Goal: Information Seeking & Learning: Understand process/instructions

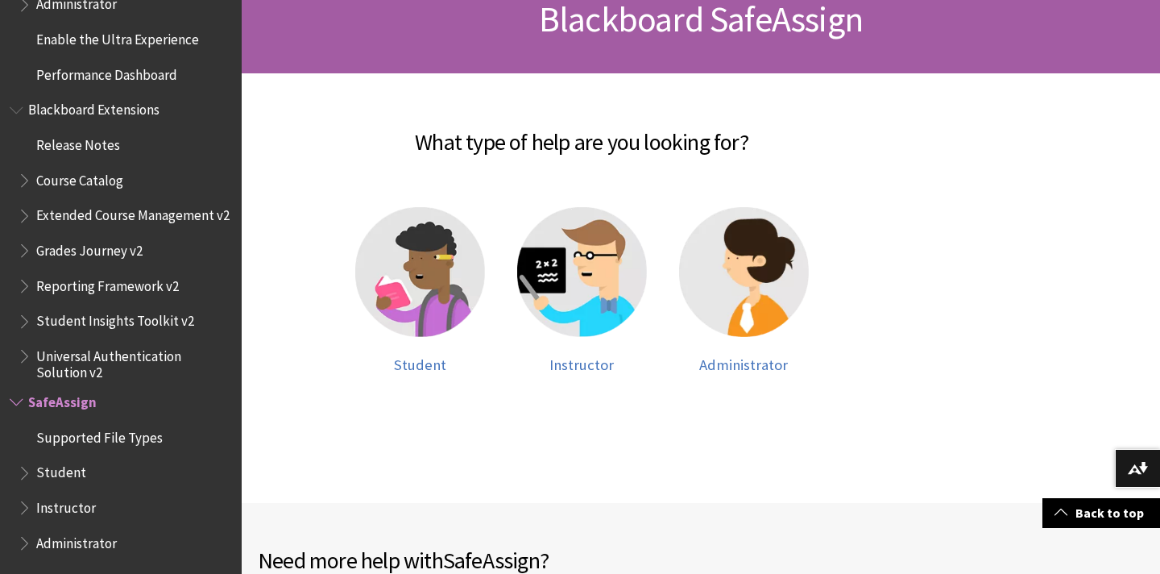
scroll to position [307, 0]
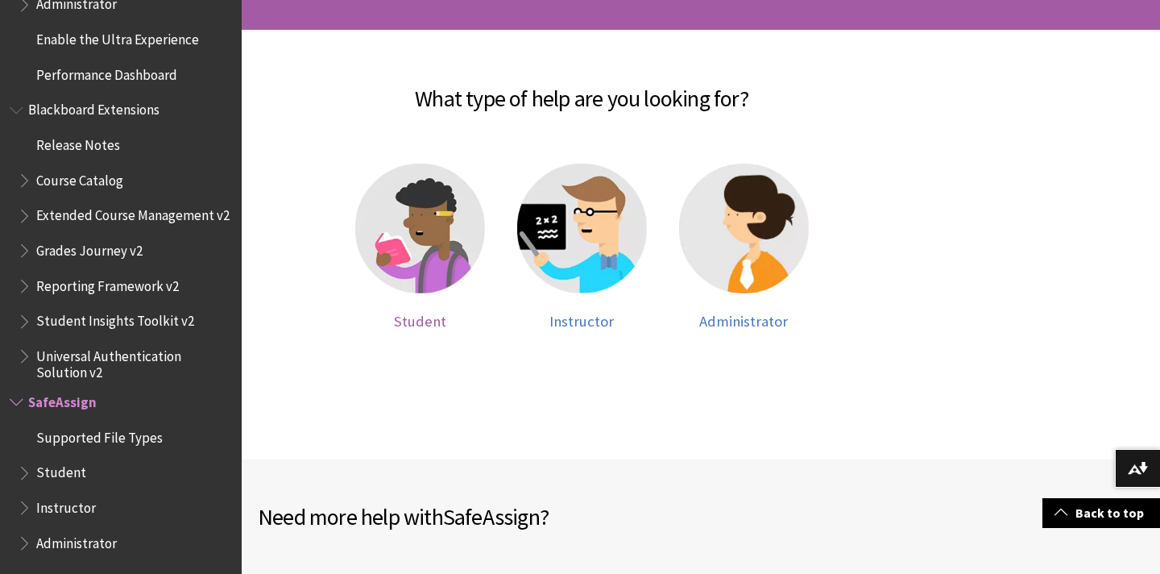
click at [438, 245] on img at bounding box center [420, 229] width 130 height 130
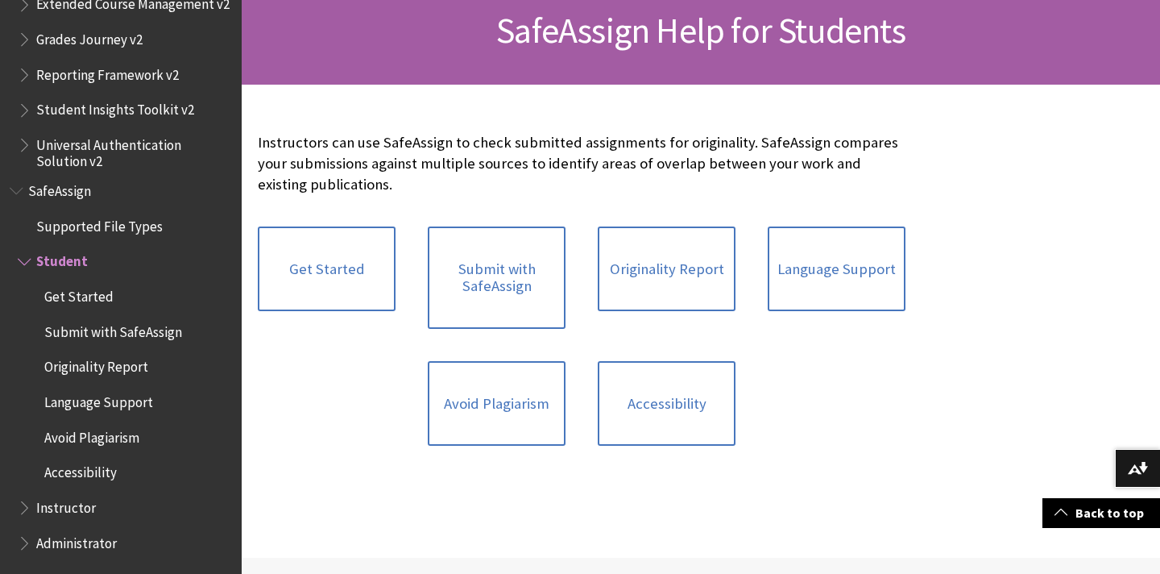
scroll to position [255, 0]
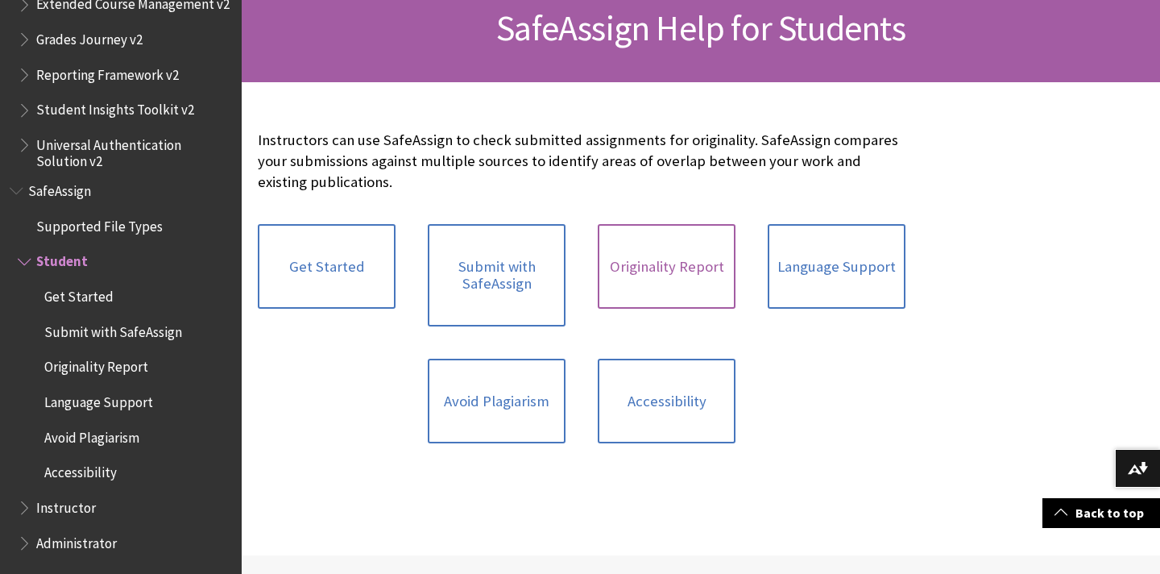
click at [670, 270] on link "Originality Report" at bounding box center [667, 266] width 138 height 85
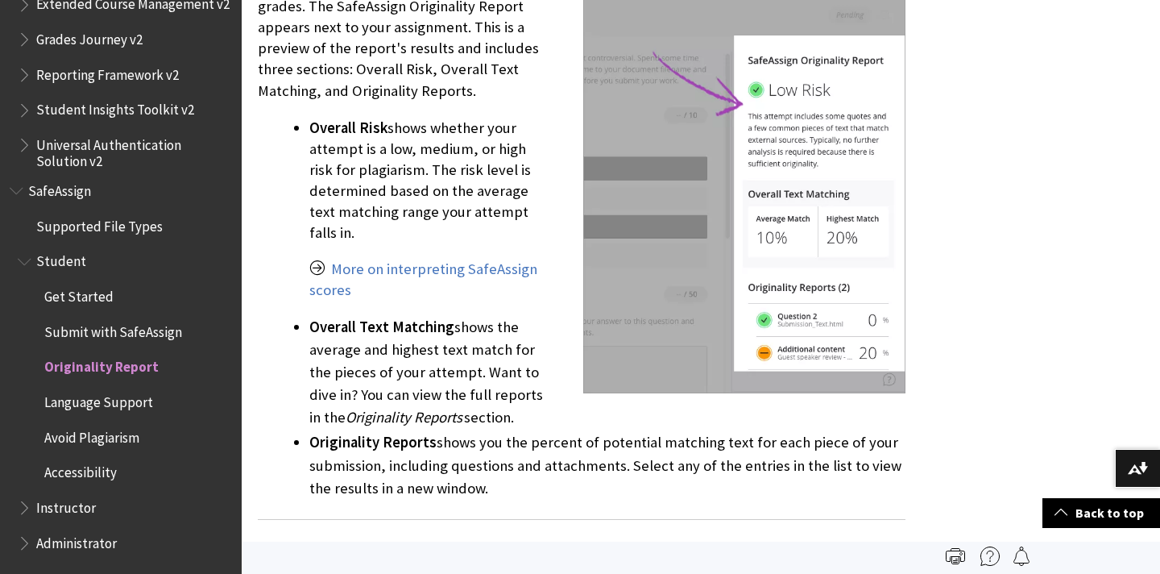
scroll to position [1259, 0]
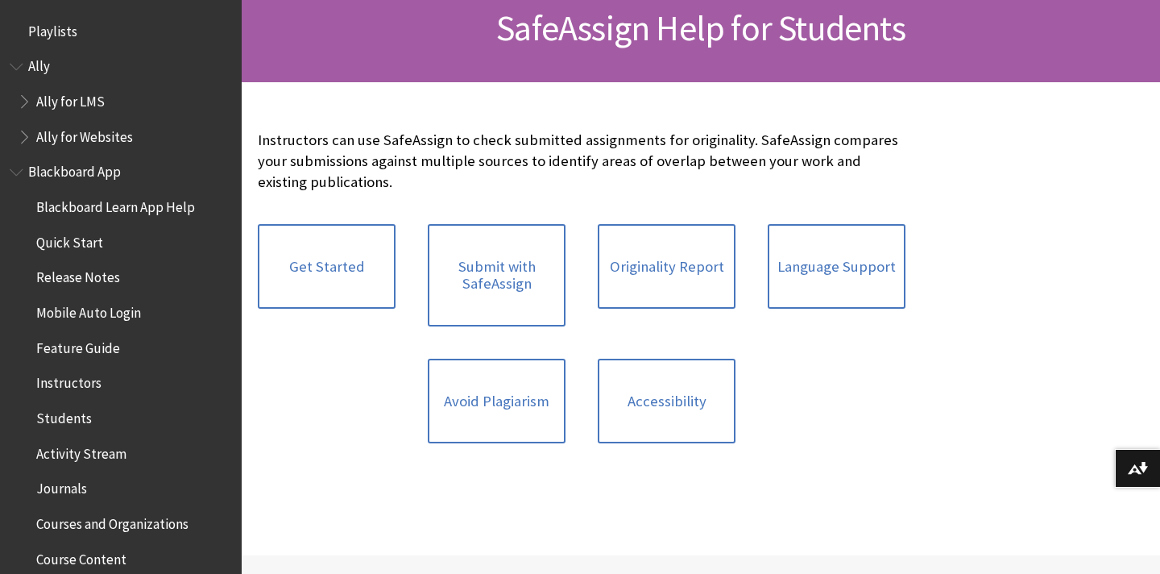
scroll to position [1867, 0]
